Goal: Information Seeking & Learning: Learn about a topic

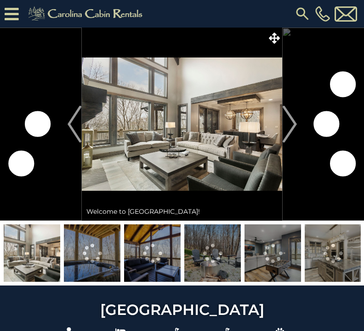
click at [202, 144] on img at bounding box center [182, 124] width 201 height 193
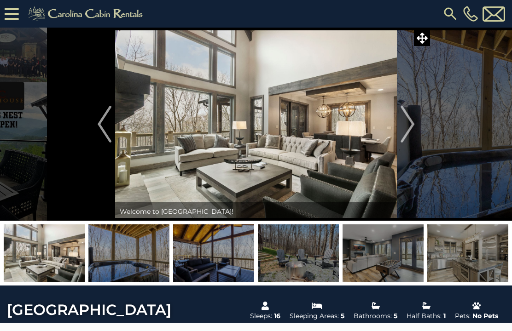
click at [98, 126] on img "Previous" at bounding box center [105, 124] width 14 height 37
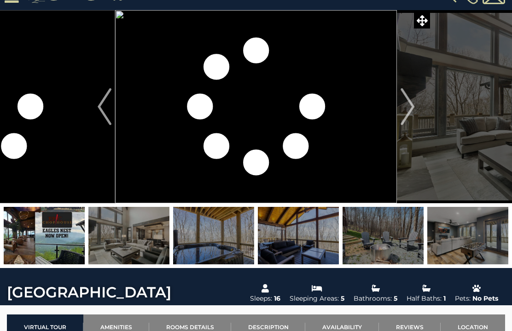
scroll to position [20, 0]
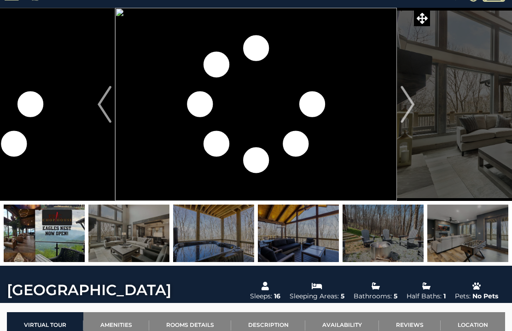
click at [52, 253] on img at bounding box center [44, 234] width 81 height 58
click at [36, 237] on img at bounding box center [44, 234] width 81 height 58
click at [54, 235] on img at bounding box center [44, 234] width 81 height 58
click at [364, 90] on img "Next" at bounding box center [407, 104] width 14 height 37
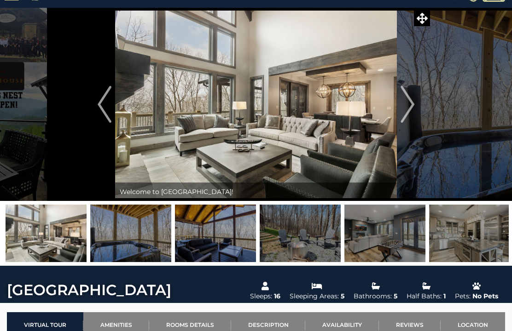
click at [364, 222] on img at bounding box center [384, 234] width 81 height 58
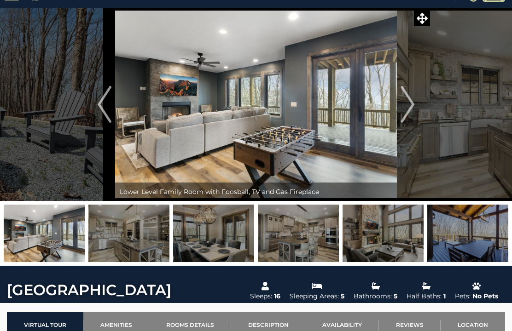
click at [100, 105] on img "Previous" at bounding box center [105, 104] width 14 height 37
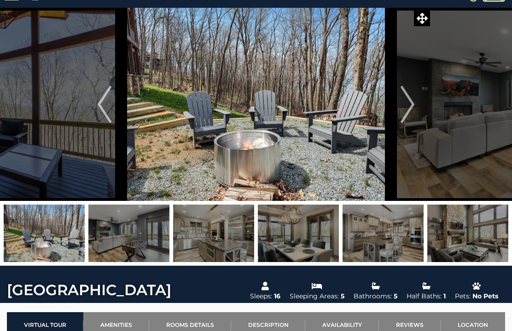
click at [132, 242] on img at bounding box center [128, 234] width 81 height 58
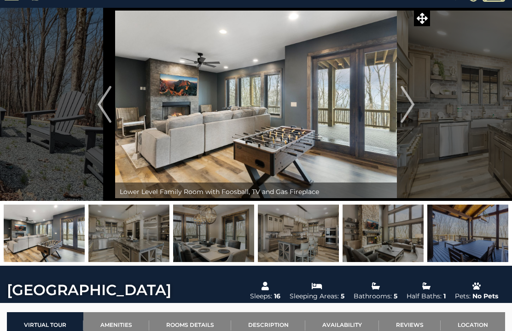
click at [61, 236] on img at bounding box center [44, 234] width 81 height 58
click at [109, 108] on img "Previous" at bounding box center [105, 104] width 14 height 37
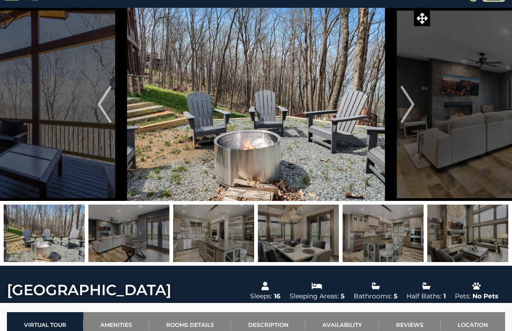
click at [97, 113] on button "Previous" at bounding box center [104, 104] width 21 height 193
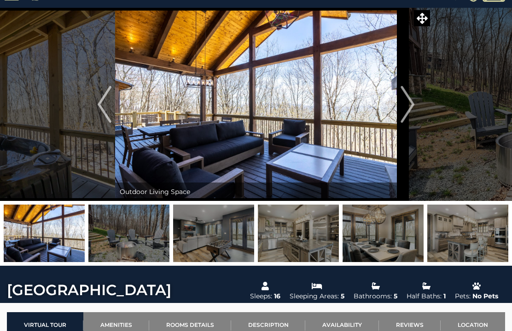
click at [110, 109] on img "Previous" at bounding box center [105, 104] width 14 height 37
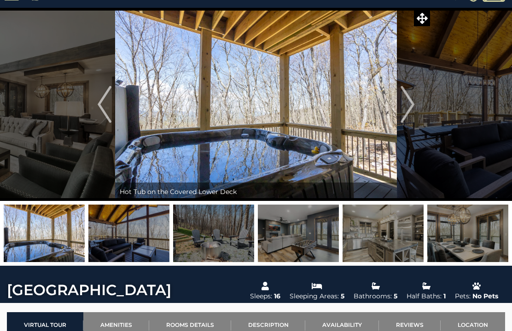
click at [110, 105] on img "Previous" at bounding box center [105, 104] width 14 height 37
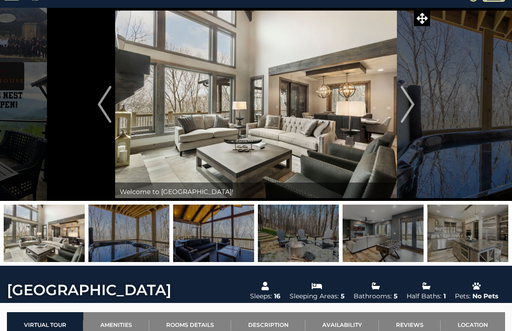
click at [104, 102] on img "Previous" at bounding box center [105, 104] width 14 height 37
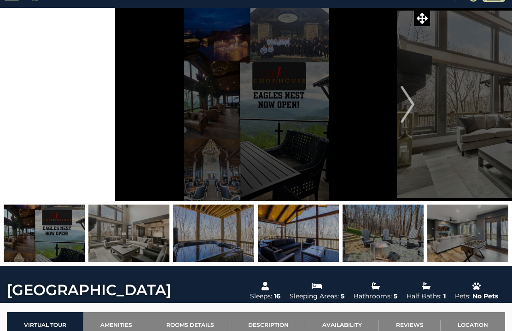
click at [105, 104] on img "Previous" at bounding box center [105, 104] width 14 height 37
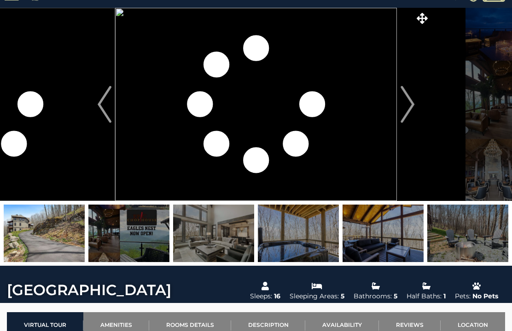
click at [364, 104] on img "Next" at bounding box center [407, 104] width 14 height 37
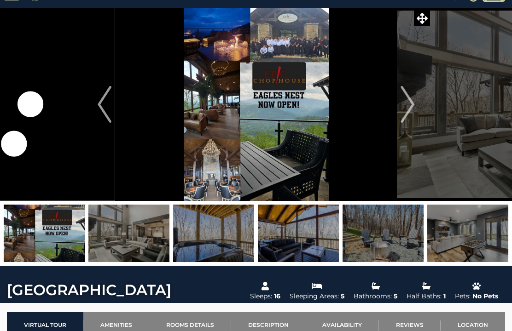
click at [125, 248] on img at bounding box center [128, 234] width 81 height 58
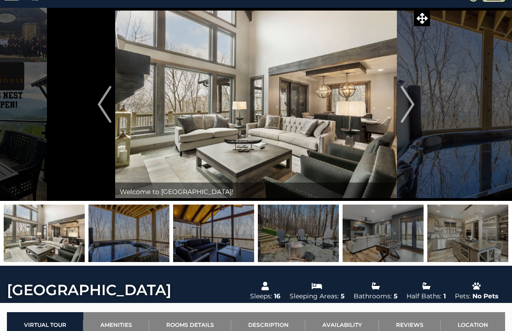
click at [210, 255] on img at bounding box center [213, 234] width 81 height 58
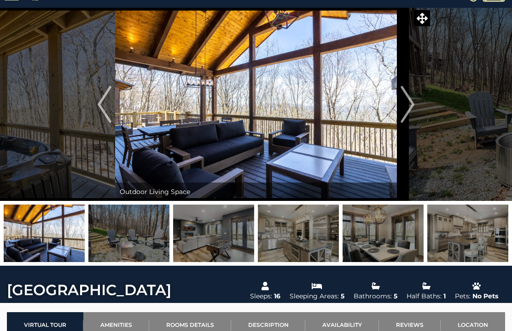
click at [312, 241] on img at bounding box center [298, 234] width 81 height 58
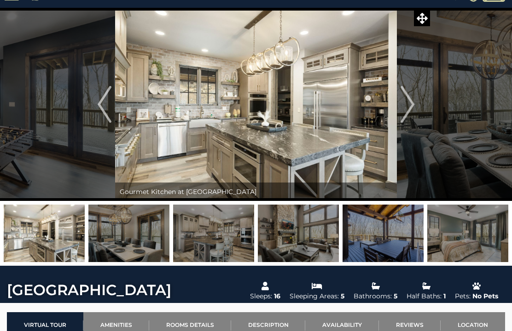
click at [364, 222] on img at bounding box center [382, 234] width 81 height 58
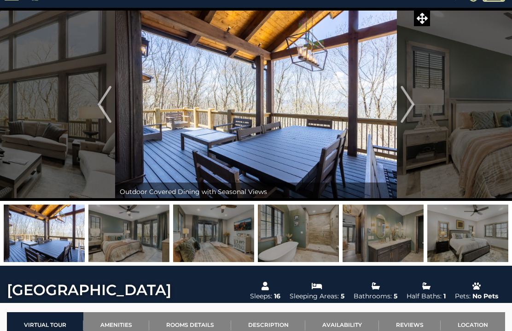
click at [191, 245] on img at bounding box center [213, 234] width 81 height 58
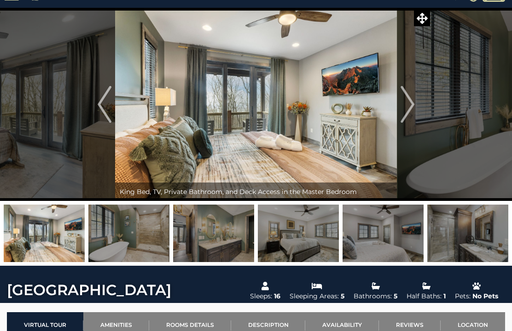
click at [296, 239] on img at bounding box center [298, 234] width 81 height 58
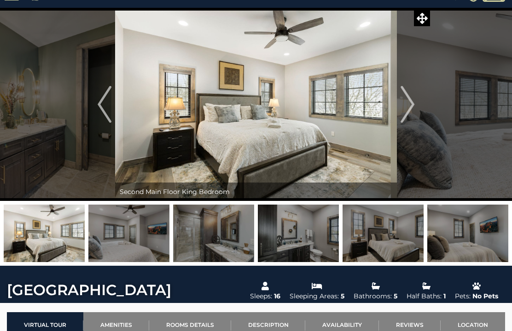
click at [316, 234] on img at bounding box center [298, 234] width 81 height 58
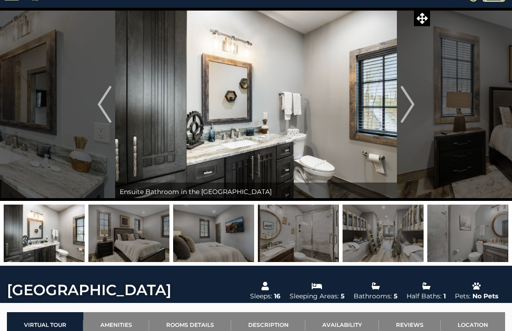
click at [327, 241] on img at bounding box center [298, 234] width 81 height 58
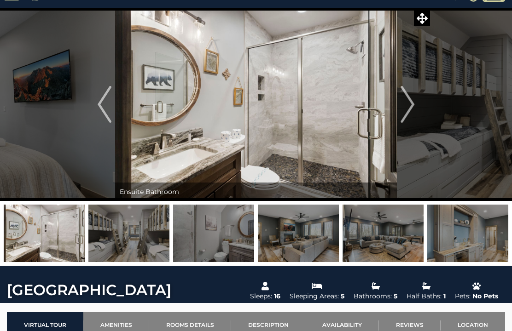
click at [328, 230] on img at bounding box center [298, 234] width 81 height 58
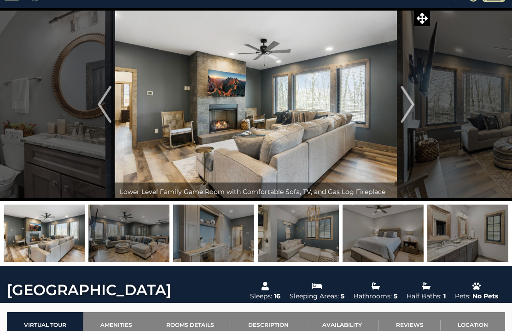
click at [329, 240] on img at bounding box center [298, 234] width 81 height 58
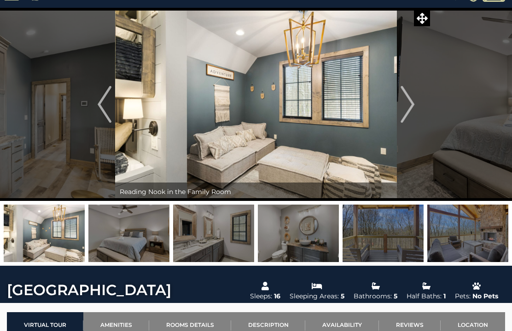
click at [318, 228] on img at bounding box center [298, 234] width 81 height 58
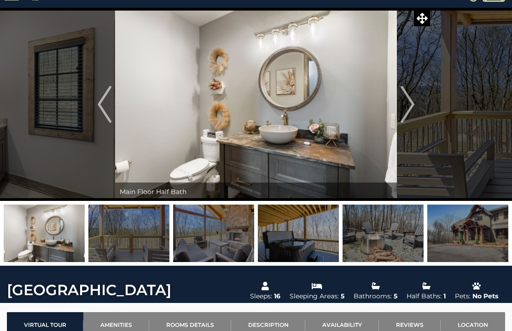
click at [328, 232] on img at bounding box center [298, 234] width 81 height 58
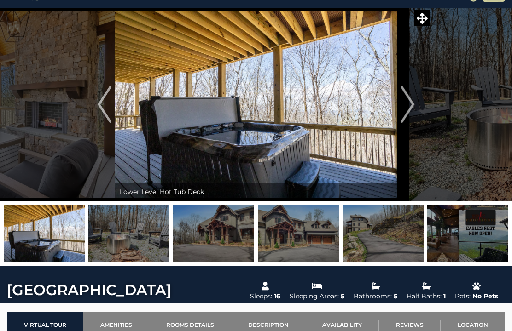
click at [364, 215] on img at bounding box center [382, 234] width 81 height 58
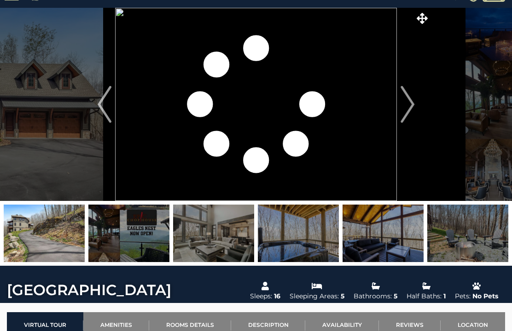
click at [364, 224] on img at bounding box center [382, 234] width 81 height 58
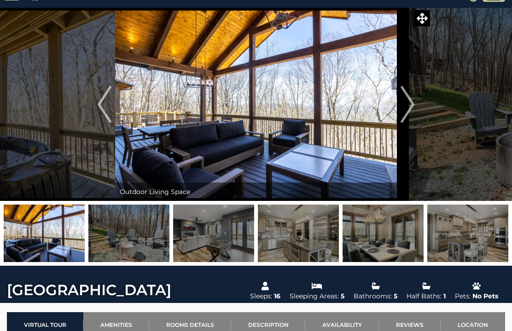
click at [364, 232] on img at bounding box center [467, 234] width 81 height 58
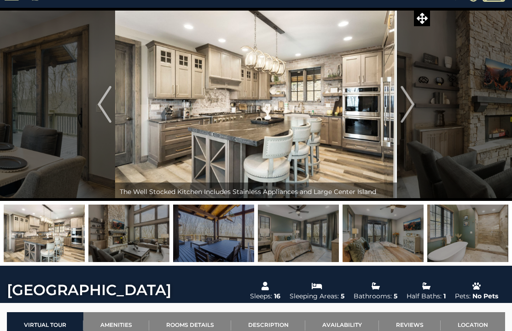
click at [364, 231] on img at bounding box center [467, 234] width 81 height 58
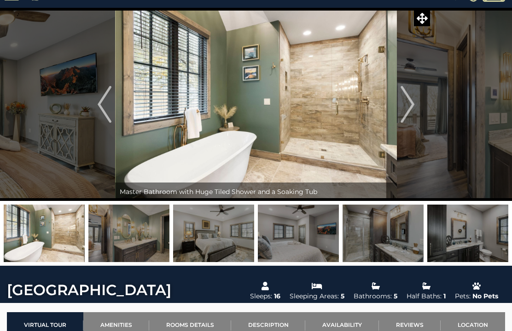
click at [364, 215] on img at bounding box center [467, 234] width 81 height 58
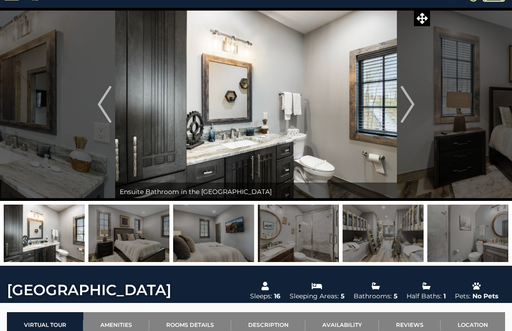
click at [364, 215] on img at bounding box center [467, 234] width 81 height 58
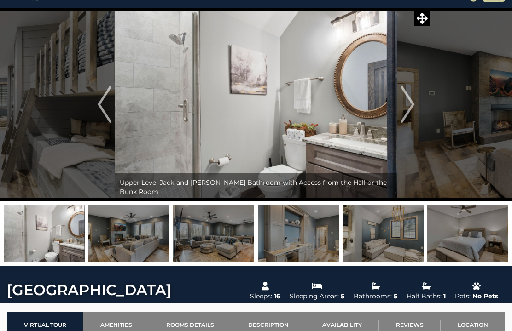
click at [364, 235] on img at bounding box center [382, 234] width 81 height 58
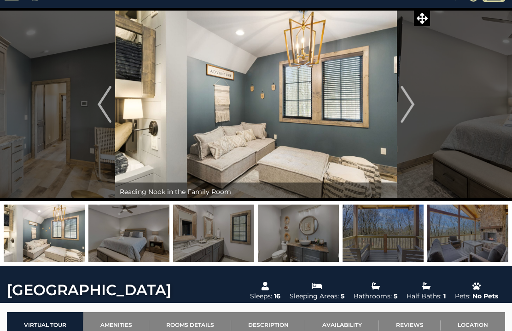
click at [364, 225] on img at bounding box center [382, 234] width 81 height 58
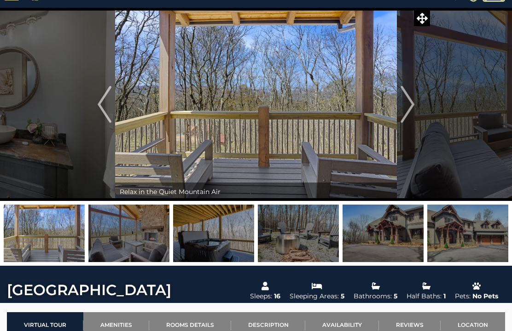
click at [364, 220] on img at bounding box center [382, 234] width 81 height 58
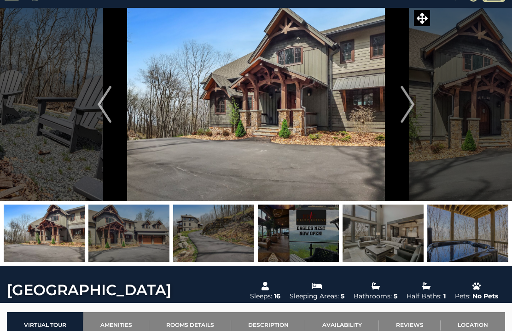
click at [364, 226] on img at bounding box center [382, 234] width 81 height 58
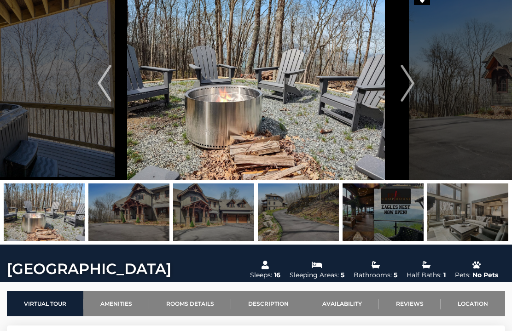
scroll to position [0, 0]
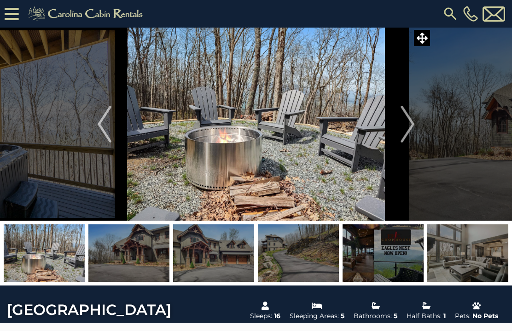
click at [364, 118] on img "Next" at bounding box center [407, 124] width 14 height 37
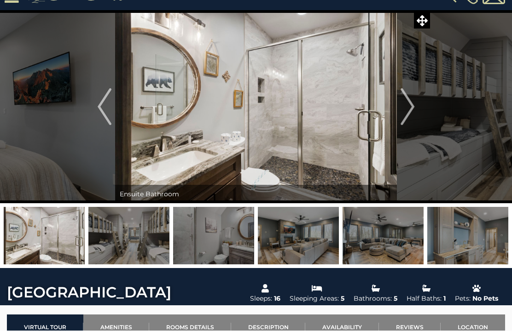
scroll to position [17, 0]
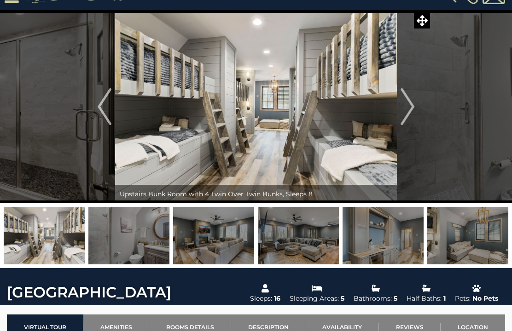
click at [348, 95] on img at bounding box center [256, 106] width 282 height 193
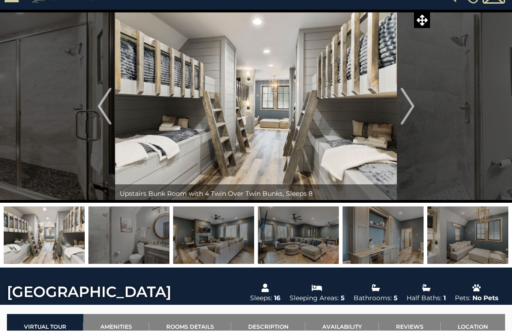
scroll to position [18, 0]
click at [364, 105] on img "Next" at bounding box center [407, 106] width 14 height 37
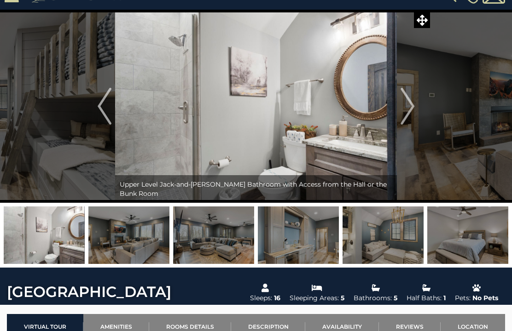
click at [364, 110] on img "Next" at bounding box center [407, 106] width 14 height 37
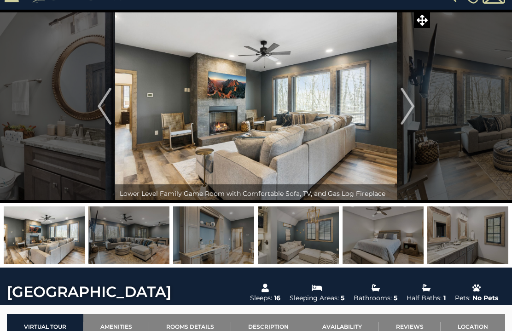
click at [107, 116] on img "Previous" at bounding box center [105, 106] width 14 height 37
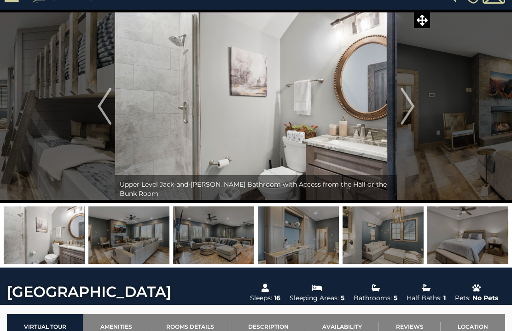
click at [130, 106] on img at bounding box center [256, 106] width 282 height 193
click at [111, 110] on img "Previous" at bounding box center [105, 106] width 14 height 37
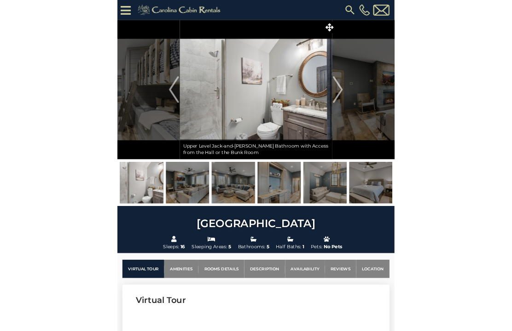
scroll to position [1, 0]
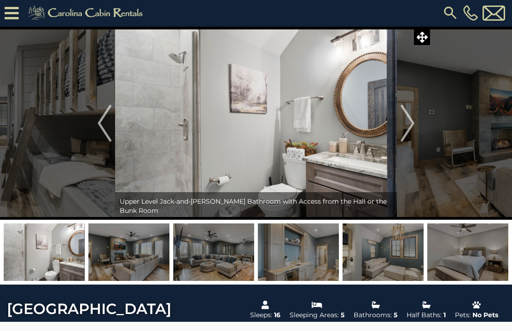
click at [331, 134] on img at bounding box center [256, 123] width 282 height 193
click at [364, 41] on icon at bounding box center [421, 37] width 11 height 11
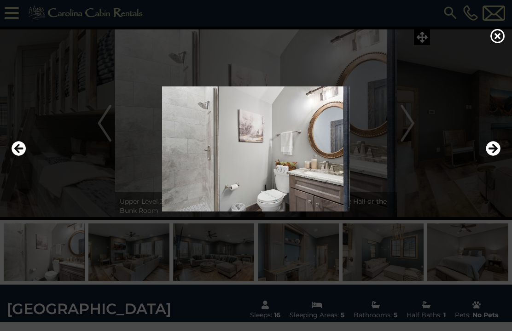
click at [17, 156] on icon "Previous" at bounding box center [19, 148] width 15 height 15
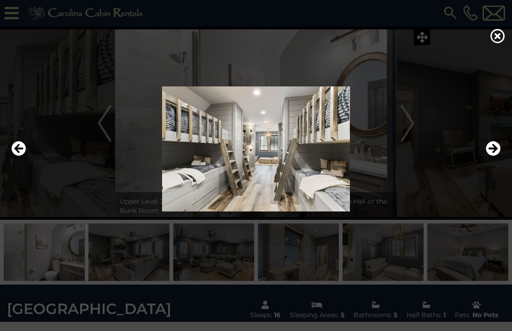
click at [306, 195] on img at bounding box center [255, 148] width 493 height 125
click at [364, 156] on icon "Next" at bounding box center [492, 148] width 15 height 15
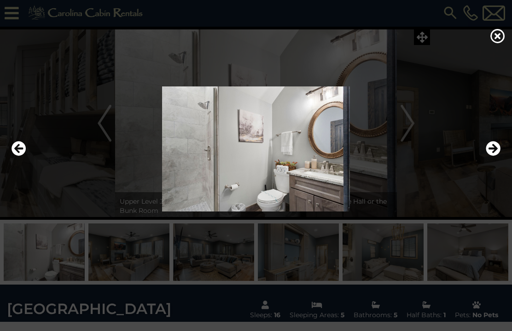
click at [364, 156] on icon "Next" at bounding box center [492, 148] width 15 height 15
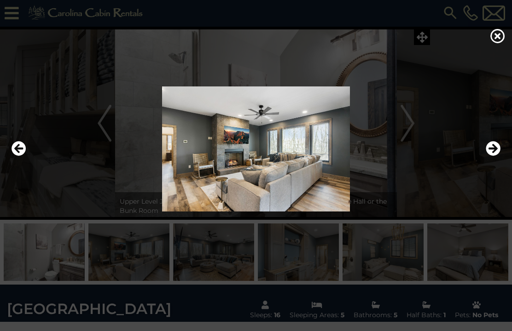
click at [364, 43] on icon at bounding box center [497, 36] width 15 height 15
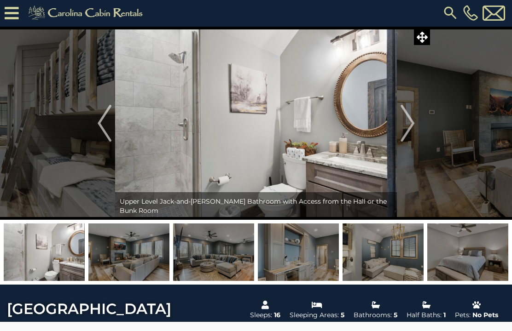
click at [297, 127] on img at bounding box center [256, 123] width 282 height 193
click at [318, 150] on img at bounding box center [256, 123] width 282 height 193
click at [101, 127] on img "Previous" at bounding box center [105, 123] width 14 height 37
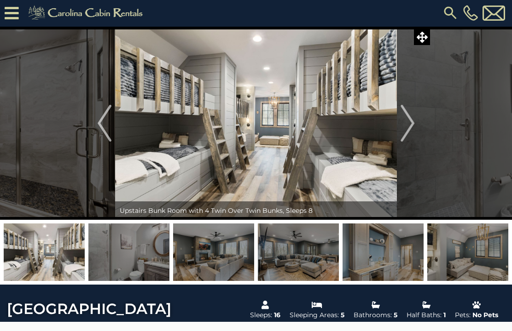
click at [108, 131] on img "Previous" at bounding box center [105, 123] width 14 height 37
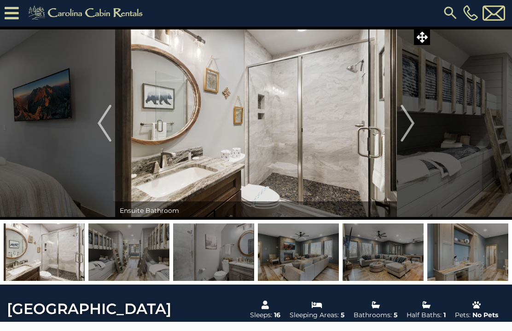
click at [99, 129] on img "Previous" at bounding box center [105, 123] width 14 height 37
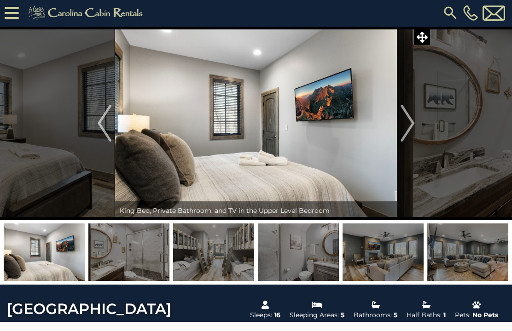
click at [96, 129] on button "Previous" at bounding box center [104, 123] width 21 height 193
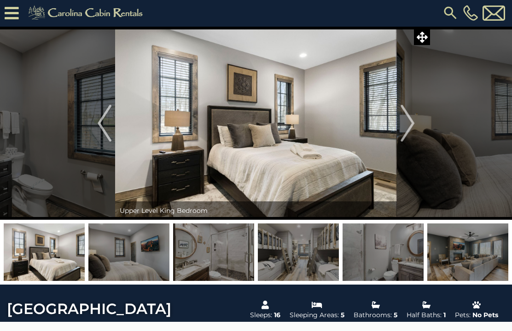
click at [95, 127] on button "Previous" at bounding box center [104, 123] width 21 height 193
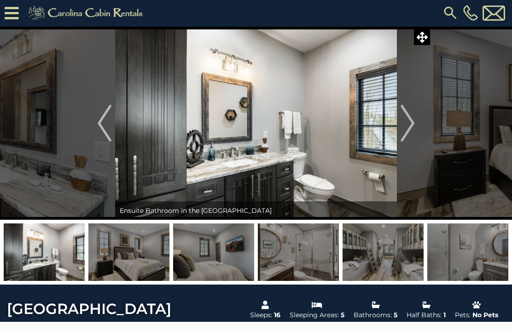
click at [97, 127] on button "Previous" at bounding box center [104, 123] width 21 height 193
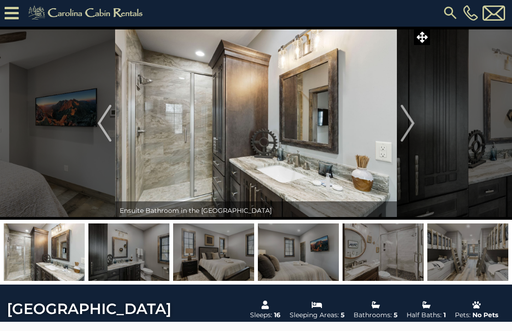
click at [98, 128] on img "Previous" at bounding box center [105, 123] width 14 height 37
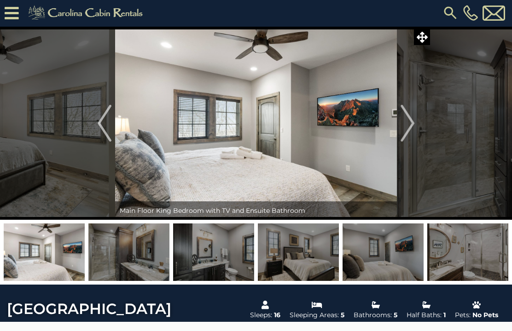
click at [96, 124] on button "Previous" at bounding box center [104, 123] width 21 height 193
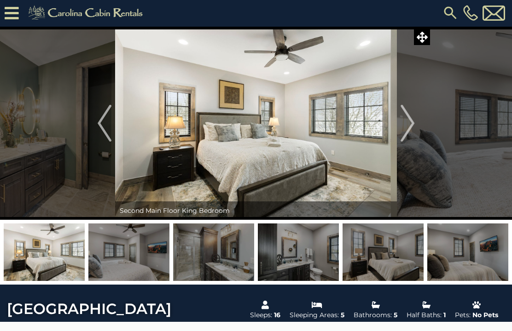
click at [98, 128] on img "Previous" at bounding box center [105, 123] width 14 height 37
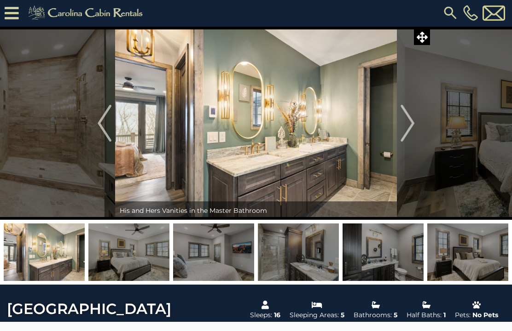
click at [95, 127] on button "Previous" at bounding box center [104, 123] width 21 height 193
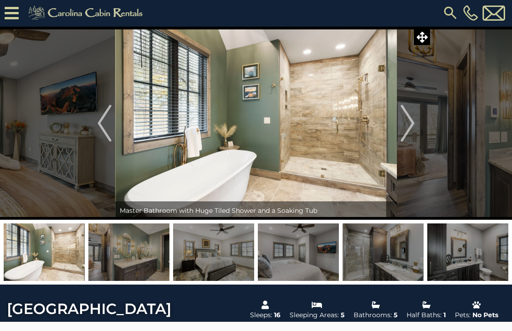
click at [95, 129] on button "Previous" at bounding box center [104, 123] width 21 height 193
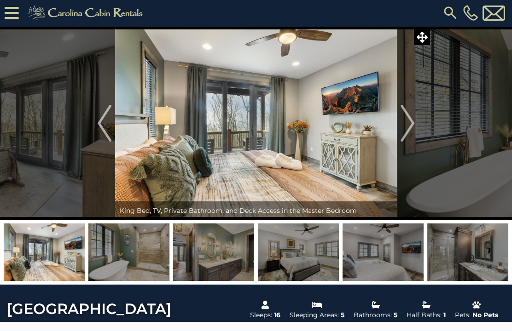
click at [100, 133] on img "Previous" at bounding box center [105, 123] width 14 height 37
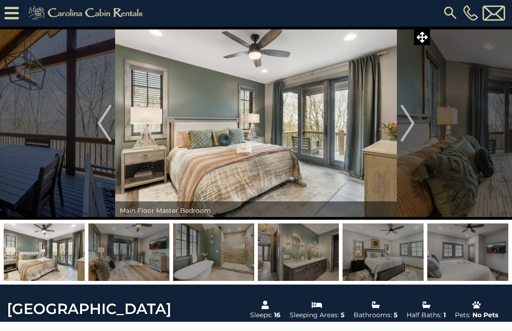
click at [97, 121] on button "Previous" at bounding box center [104, 123] width 21 height 193
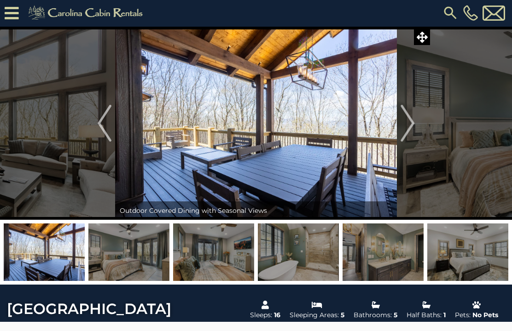
click at [99, 129] on img "Previous" at bounding box center [105, 123] width 14 height 37
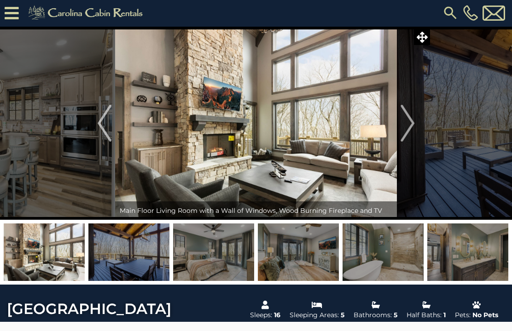
click at [95, 129] on button "Previous" at bounding box center [104, 123] width 21 height 193
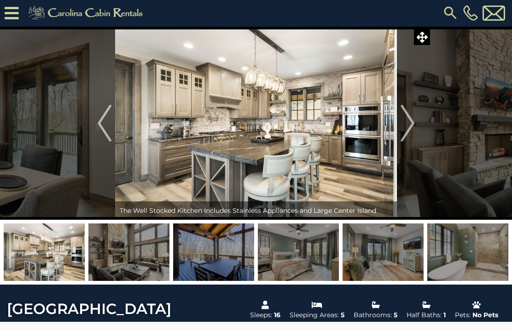
click at [364, 136] on img "Next" at bounding box center [407, 123] width 14 height 37
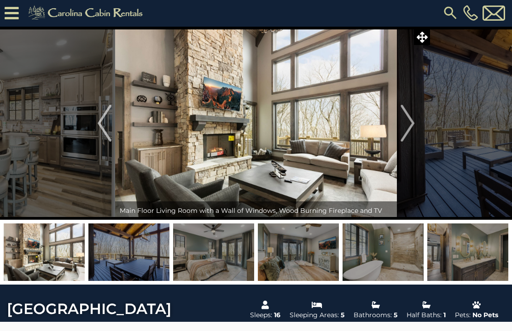
click at [96, 131] on button "Previous" at bounding box center [104, 123] width 21 height 193
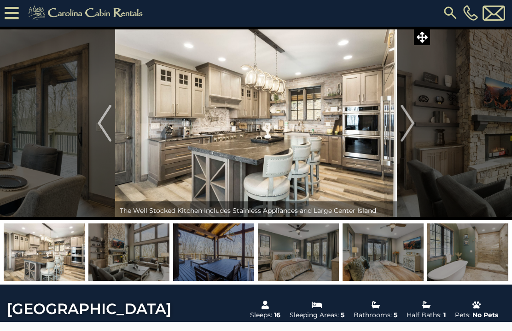
click at [98, 130] on img "Previous" at bounding box center [105, 123] width 14 height 37
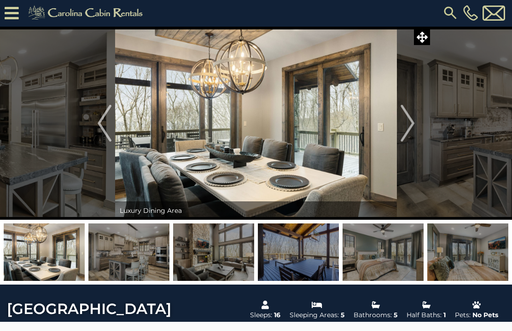
click at [98, 132] on img "Previous" at bounding box center [105, 123] width 14 height 37
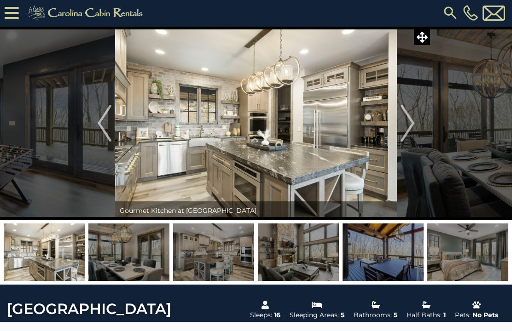
click at [95, 136] on button "Previous" at bounding box center [104, 123] width 21 height 193
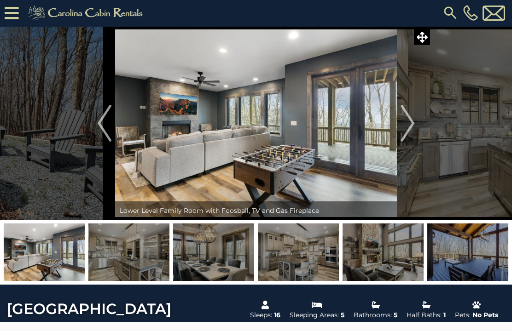
click at [95, 131] on button "Previous" at bounding box center [104, 123] width 21 height 193
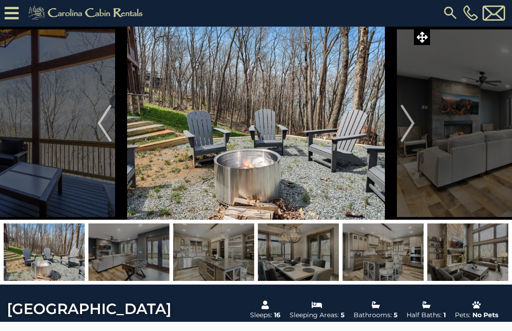
click at [94, 126] on button "Previous" at bounding box center [104, 123] width 21 height 193
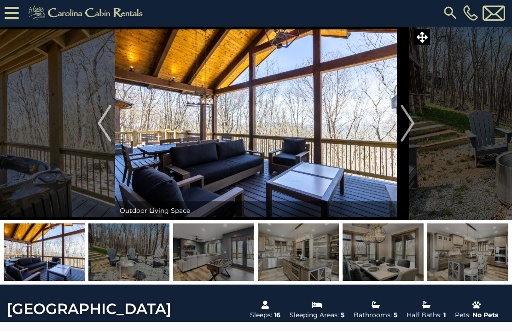
click at [97, 129] on button "Previous" at bounding box center [104, 123] width 21 height 193
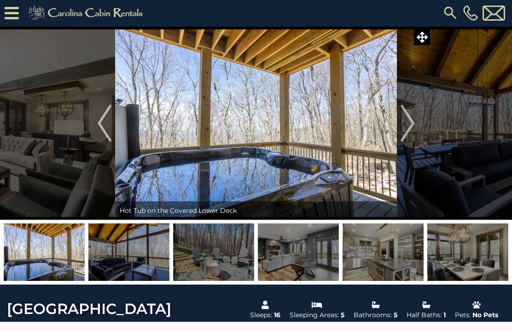
click at [98, 130] on img "Previous" at bounding box center [105, 123] width 14 height 37
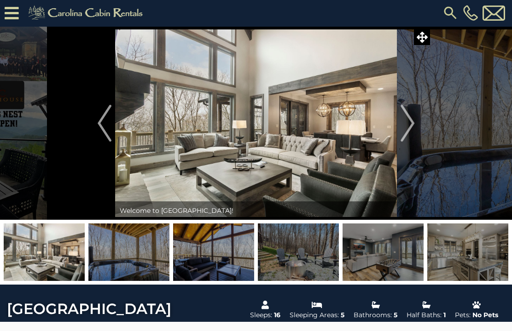
click at [98, 124] on img "Previous" at bounding box center [105, 123] width 14 height 37
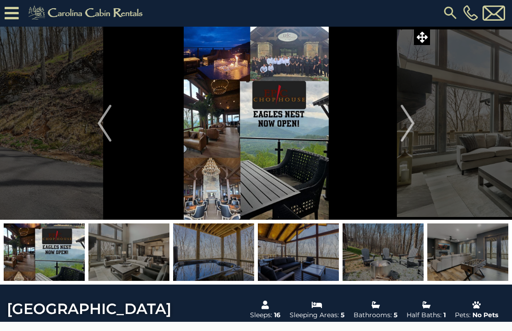
click at [364, 121] on img "Next" at bounding box center [407, 123] width 14 height 37
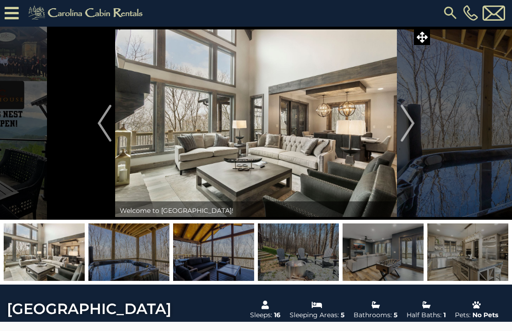
click at [98, 127] on img "Previous" at bounding box center [105, 123] width 14 height 37
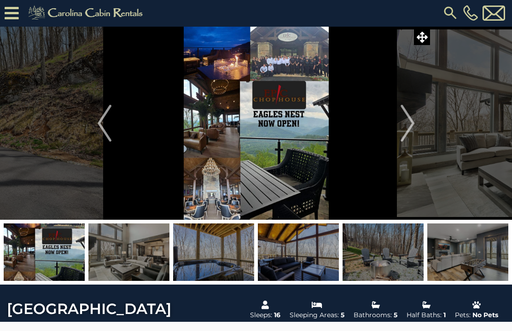
click at [106, 128] on img "Previous" at bounding box center [105, 123] width 14 height 37
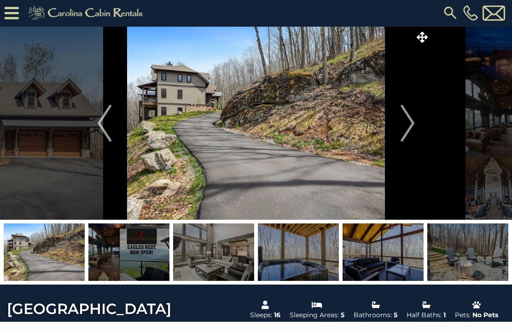
click at [105, 126] on img "Previous" at bounding box center [105, 123] width 14 height 37
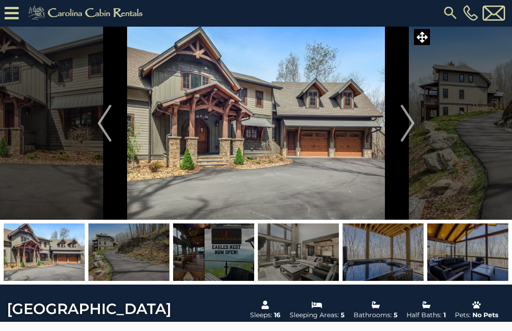
click at [364, 115] on img "Next" at bounding box center [407, 123] width 14 height 37
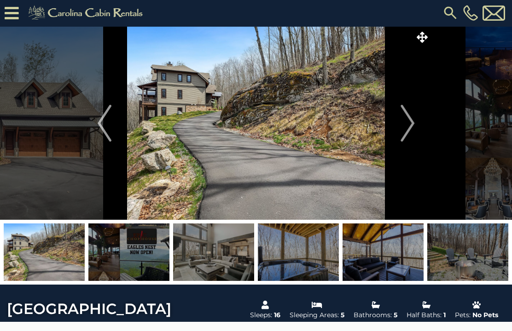
click at [364, 127] on img "Next" at bounding box center [407, 123] width 14 height 37
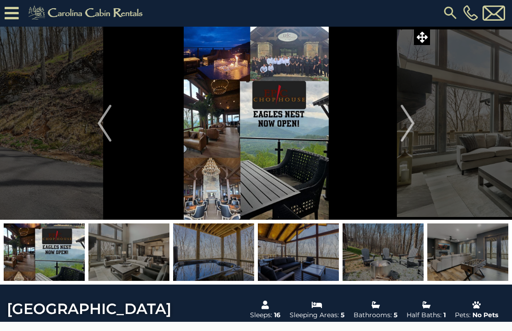
click at [364, 128] on img "Next" at bounding box center [407, 123] width 14 height 37
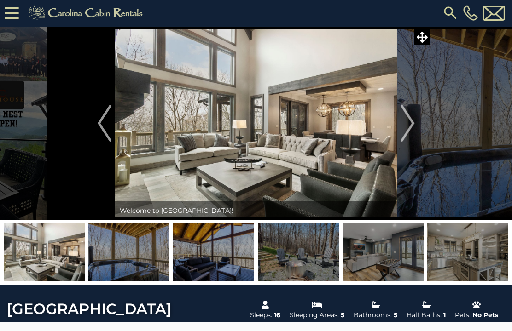
click at [364, 121] on img "Next" at bounding box center [407, 123] width 14 height 37
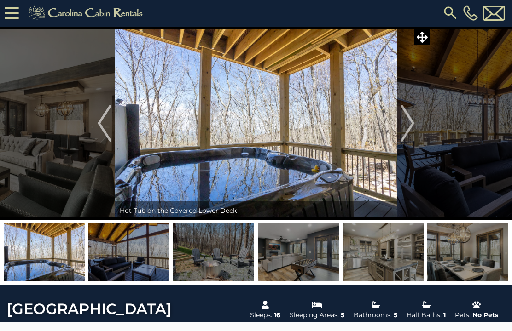
click at [364, 123] on img "Next" at bounding box center [407, 123] width 14 height 37
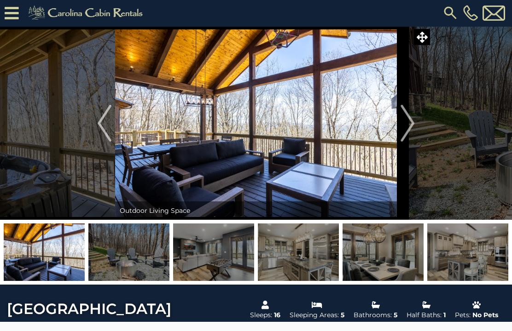
click at [364, 124] on img "Next" at bounding box center [407, 123] width 14 height 37
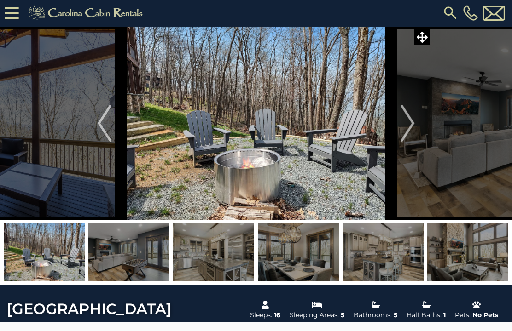
click at [364, 123] on img "Next" at bounding box center [407, 123] width 14 height 37
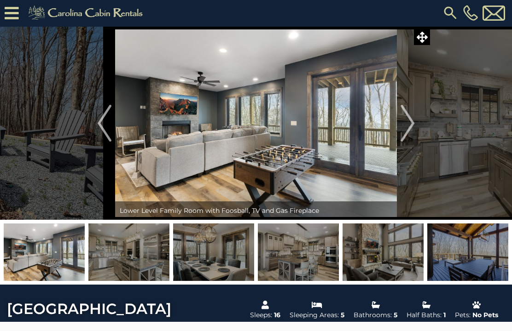
click at [364, 120] on button "Next" at bounding box center [407, 123] width 21 height 193
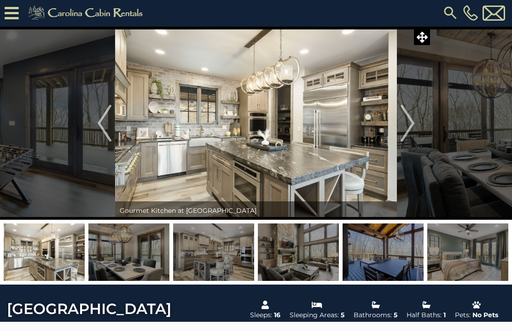
click at [364, 122] on img "Next" at bounding box center [407, 123] width 14 height 37
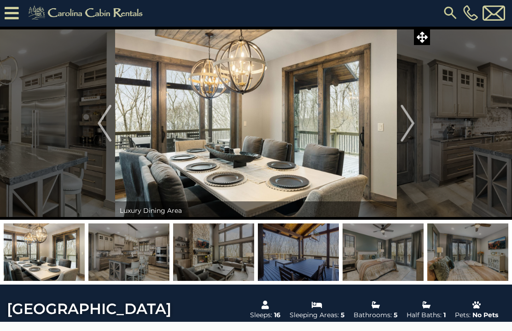
click at [364, 119] on img "Next" at bounding box center [407, 123] width 14 height 37
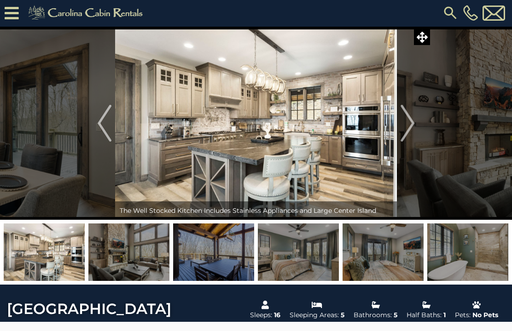
click at [364, 121] on button "Next" at bounding box center [407, 123] width 21 height 193
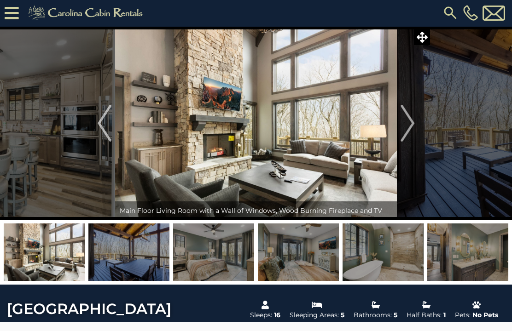
click at [364, 124] on img "Next" at bounding box center [407, 123] width 14 height 37
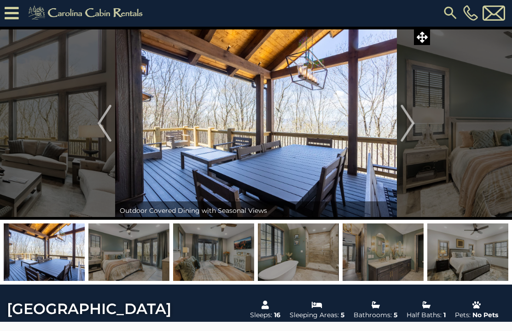
click at [364, 124] on img "Next" at bounding box center [407, 123] width 14 height 37
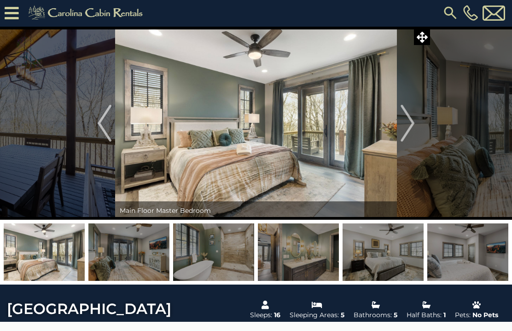
click at [364, 124] on img "Next" at bounding box center [407, 123] width 14 height 37
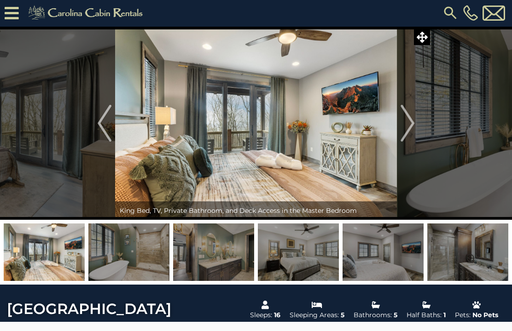
click at [364, 123] on img "Next" at bounding box center [407, 123] width 14 height 37
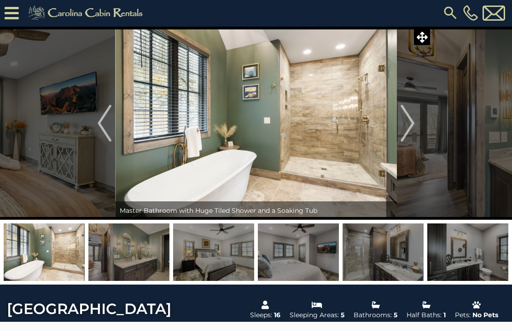
click at [364, 124] on img "Next" at bounding box center [407, 123] width 14 height 37
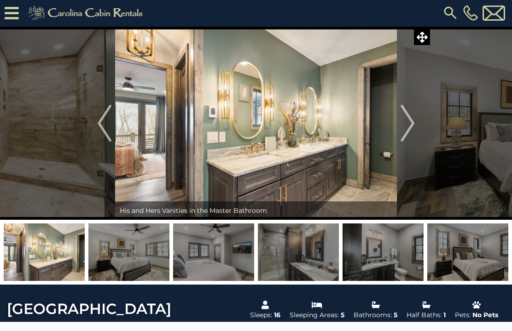
click at [364, 121] on button "Next" at bounding box center [407, 123] width 21 height 193
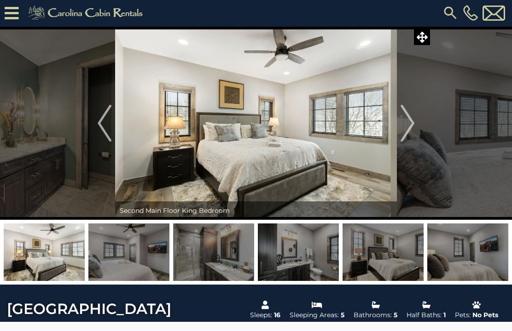
click at [364, 121] on button "Next" at bounding box center [407, 123] width 21 height 193
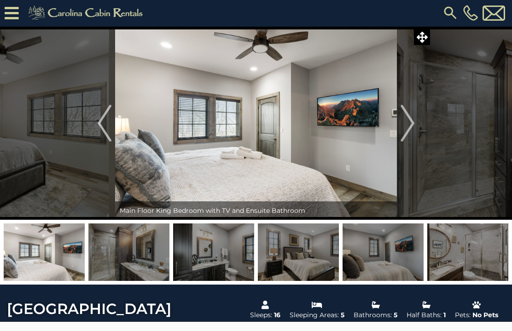
click at [364, 120] on img "Next" at bounding box center [407, 123] width 14 height 37
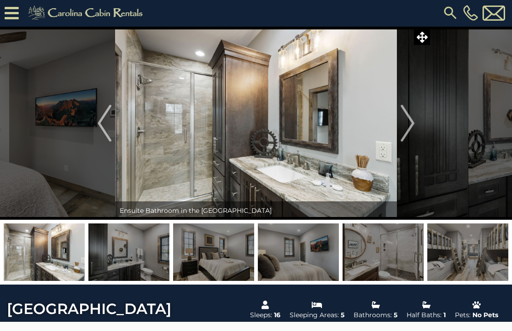
click at [364, 126] on img "Next" at bounding box center [407, 123] width 14 height 37
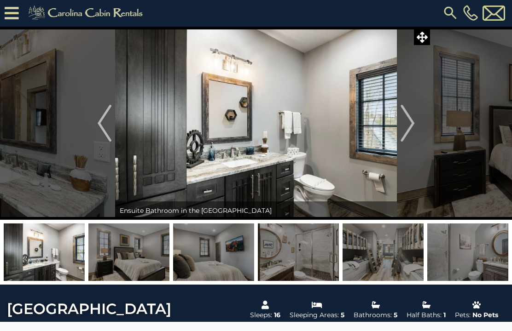
click at [364, 126] on img "Next" at bounding box center [407, 123] width 14 height 37
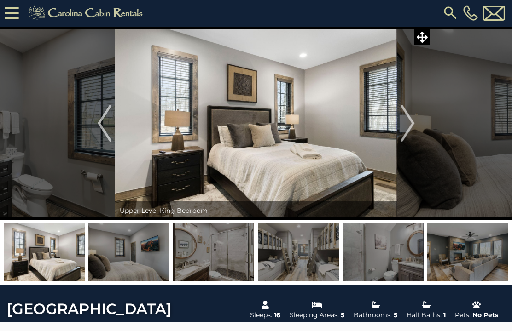
click at [364, 125] on img "Next" at bounding box center [407, 123] width 14 height 37
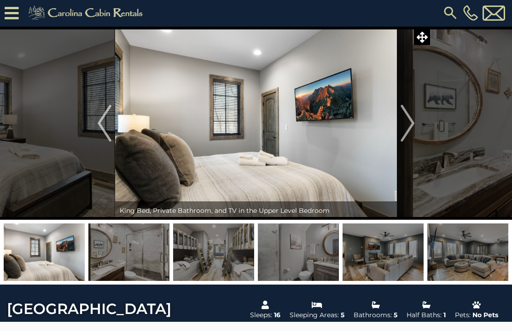
click at [364, 126] on button "Next" at bounding box center [407, 123] width 21 height 193
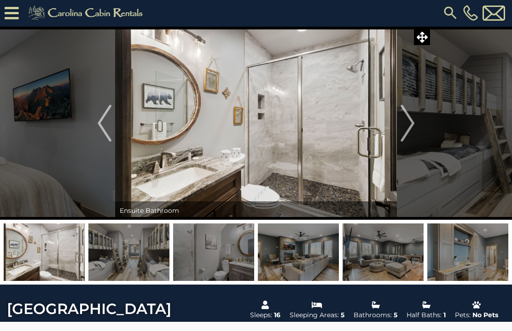
click at [364, 124] on img "Next" at bounding box center [407, 123] width 14 height 37
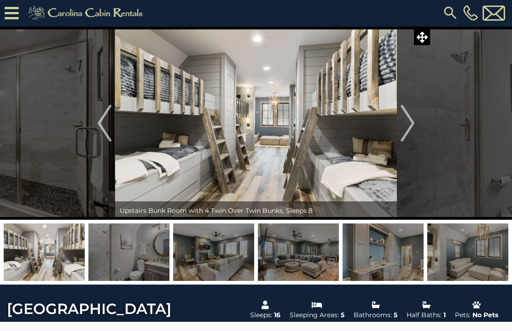
click at [105, 125] on img "Previous" at bounding box center [105, 123] width 14 height 37
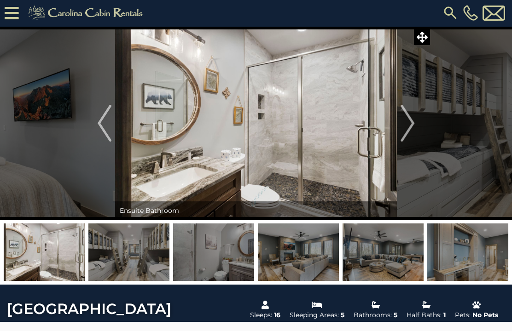
click at [364, 123] on button "Next" at bounding box center [407, 123] width 21 height 193
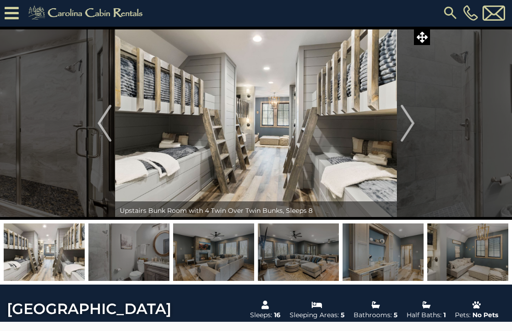
click at [364, 128] on img "Next" at bounding box center [407, 123] width 14 height 37
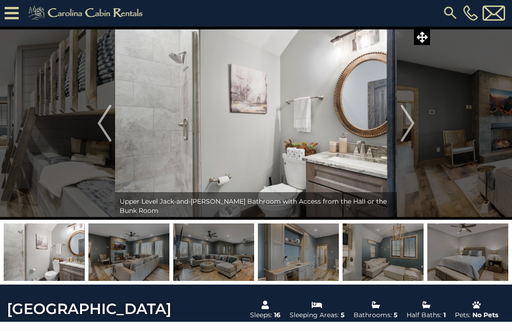
click at [364, 127] on img "Next" at bounding box center [407, 123] width 14 height 37
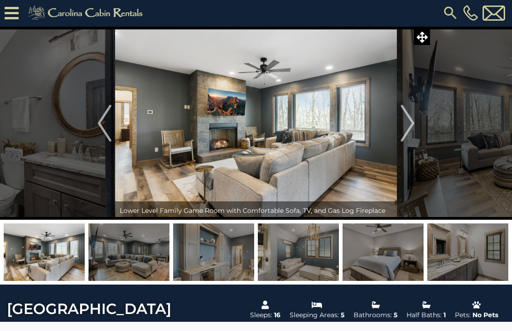
scroll to position [6, 0]
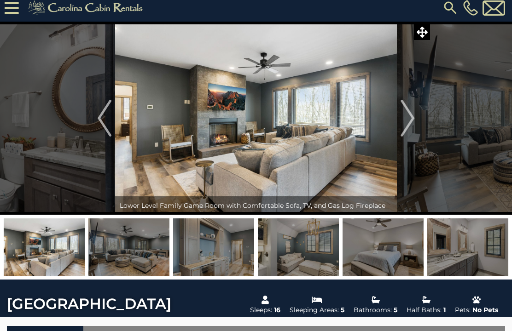
click at [104, 119] on img "Previous" at bounding box center [105, 118] width 14 height 37
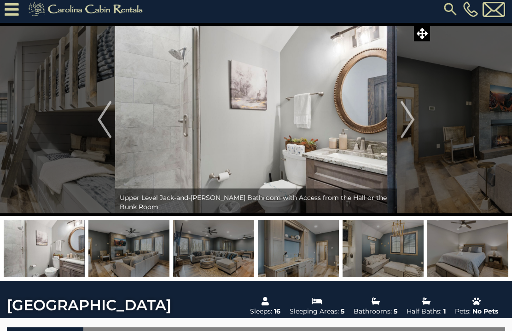
scroll to position [0, 0]
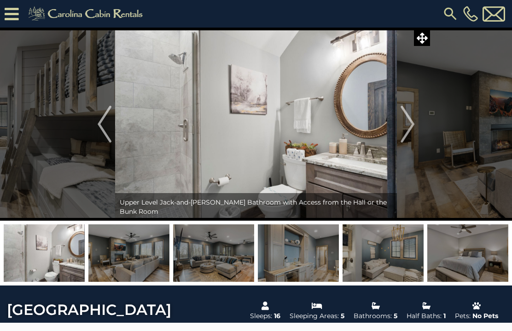
click at [364, 127] on img "Next" at bounding box center [407, 124] width 14 height 37
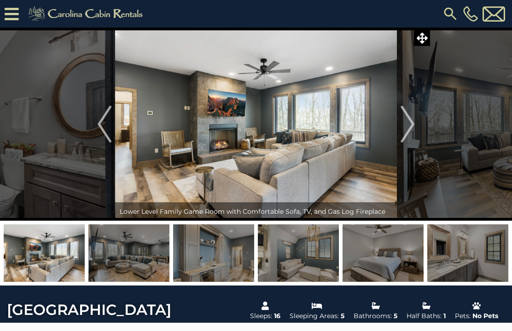
click at [364, 126] on img "Next" at bounding box center [407, 124] width 14 height 37
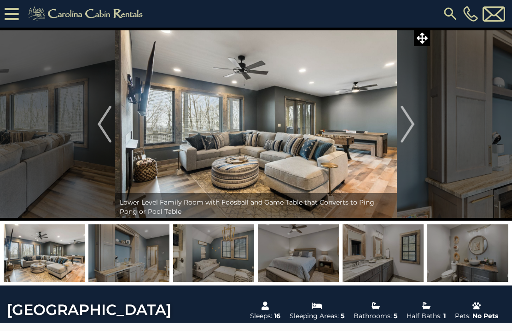
click at [364, 128] on img "Next" at bounding box center [407, 124] width 14 height 37
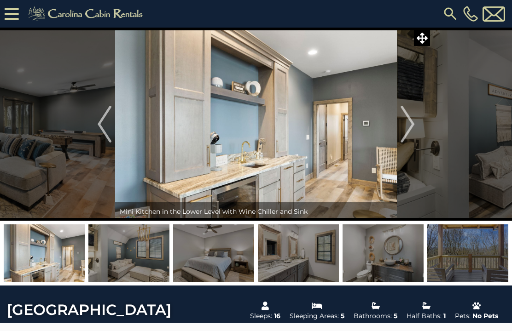
click at [364, 122] on img "Next" at bounding box center [407, 124] width 14 height 37
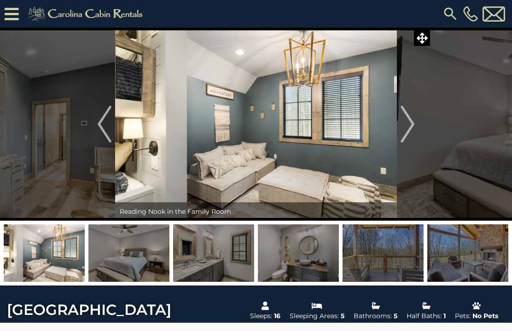
click at [364, 127] on img "Next" at bounding box center [407, 124] width 14 height 37
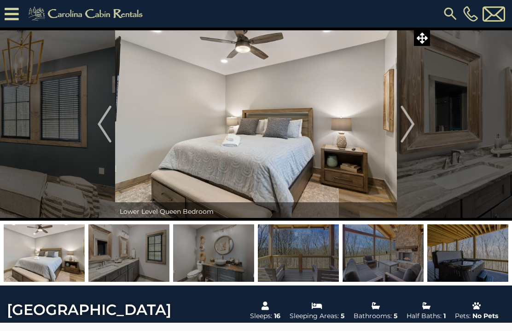
click at [364, 127] on img "Next" at bounding box center [407, 124] width 14 height 37
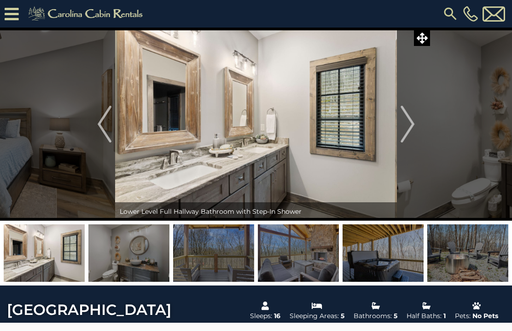
click at [364, 124] on button "Next" at bounding box center [407, 124] width 21 height 193
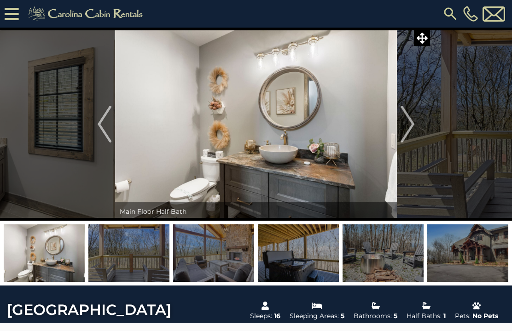
click at [364, 126] on img "Next" at bounding box center [407, 124] width 14 height 37
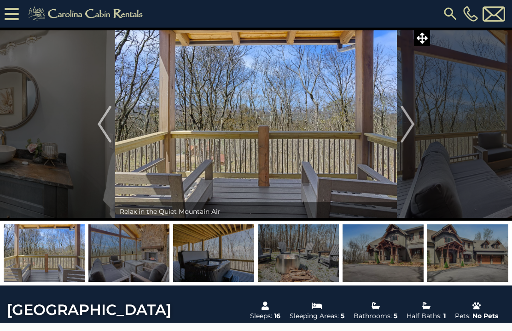
click at [364, 126] on button "Next" at bounding box center [407, 124] width 21 height 193
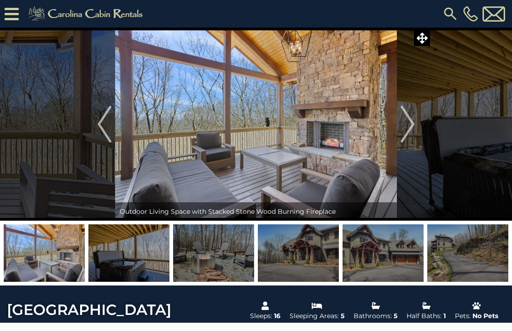
click at [364, 126] on img "Next" at bounding box center [407, 124] width 14 height 37
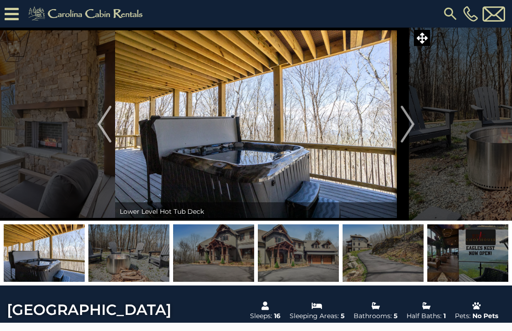
click at [364, 138] on img "Next" at bounding box center [407, 124] width 14 height 37
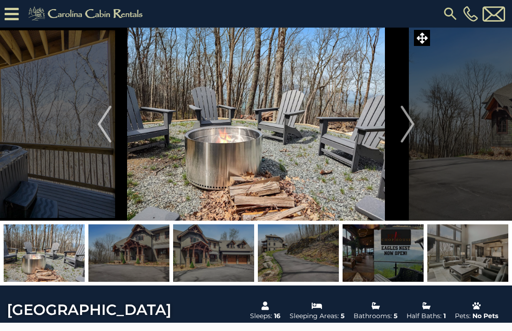
click at [364, 136] on img "Next" at bounding box center [407, 124] width 14 height 37
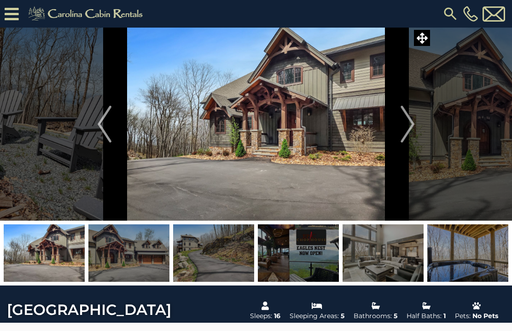
click at [364, 132] on img "Next" at bounding box center [407, 124] width 14 height 37
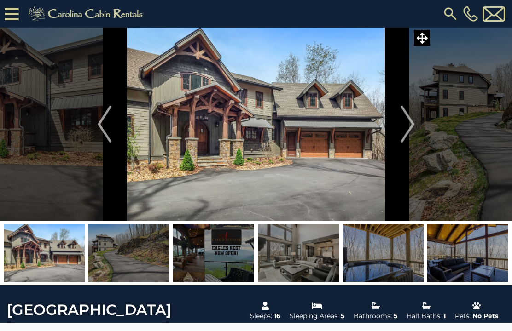
click at [364, 138] on img "Next" at bounding box center [407, 124] width 14 height 37
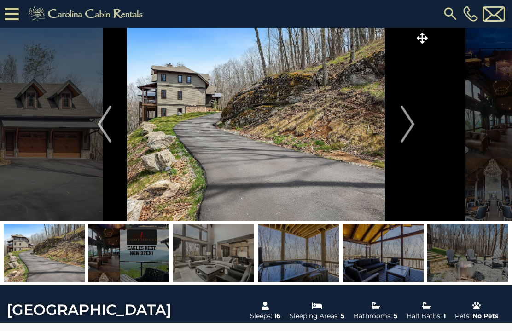
click at [364, 137] on img "Next" at bounding box center [407, 124] width 14 height 37
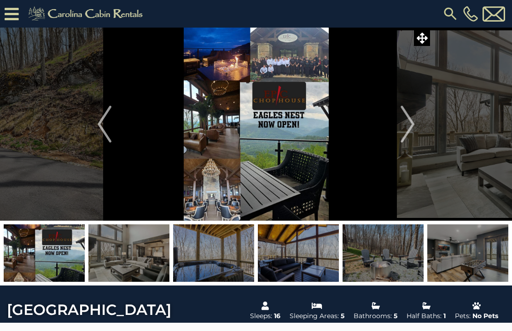
click at [101, 126] on img "Previous" at bounding box center [105, 124] width 14 height 37
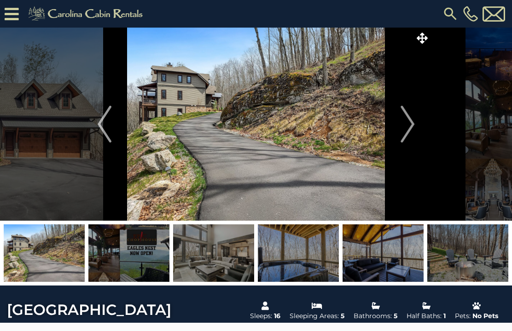
click at [119, 131] on img at bounding box center [256, 124] width 282 height 193
click at [113, 143] on button "Previous" at bounding box center [104, 124] width 21 height 193
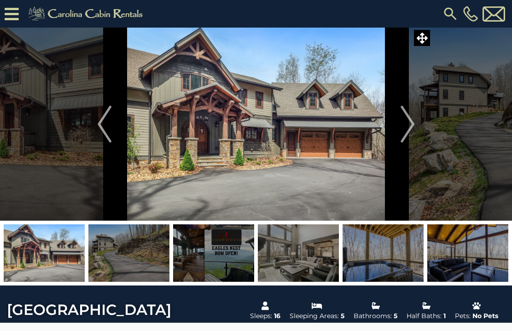
click at [100, 135] on img "Previous" at bounding box center [105, 124] width 14 height 37
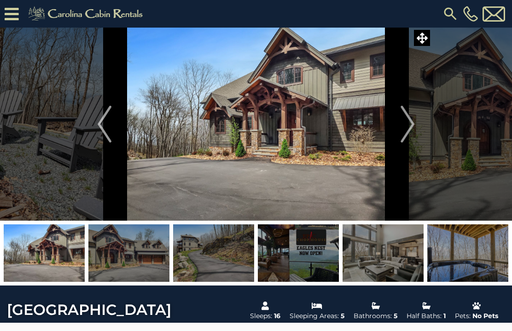
click at [364, 133] on img "Next" at bounding box center [407, 124] width 14 height 37
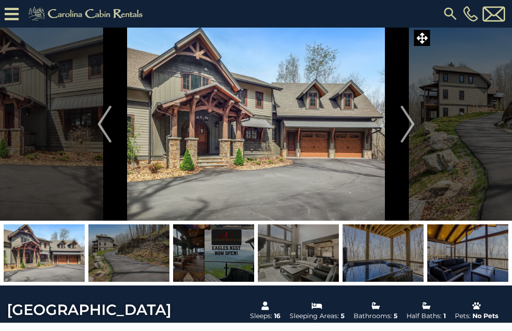
click at [364, 116] on img "Next" at bounding box center [407, 124] width 14 height 37
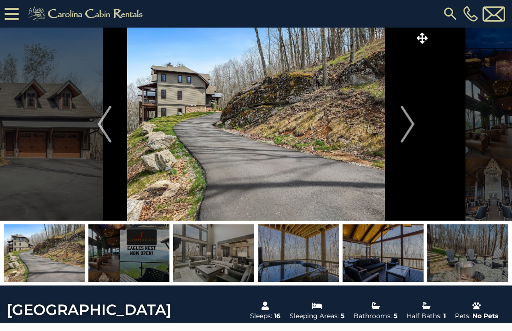
click at [364, 127] on img at bounding box center [256, 124] width 282 height 193
click at [364, 127] on img "Next" at bounding box center [407, 124] width 14 height 37
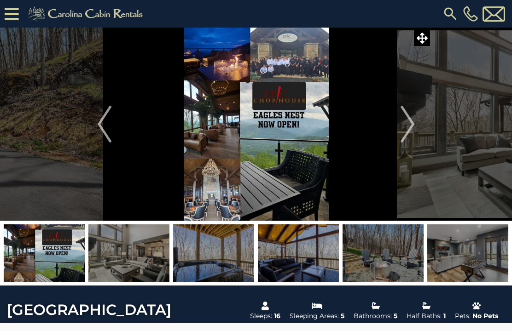
click at [114, 129] on button "Previous" at bounding box center [104, 124] width 21 height 193
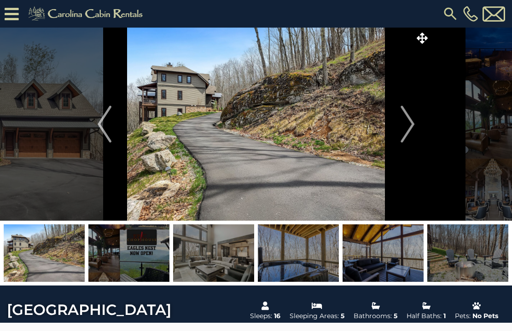
click at [107, 116] on img "Previous" at bounding box center [105, 124] width 14 height 37
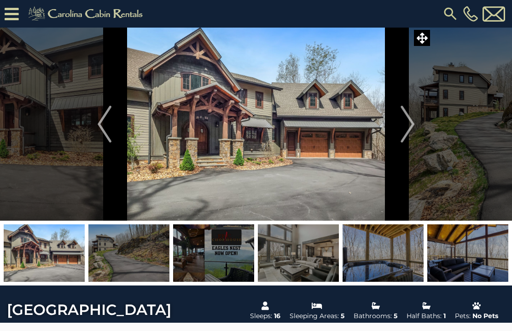
click at [98, 133] on img "Previous" at bounding box center [105, 124] width 14 height 37
